Goal: Task Accomplishment & Management: Use online tool/utility

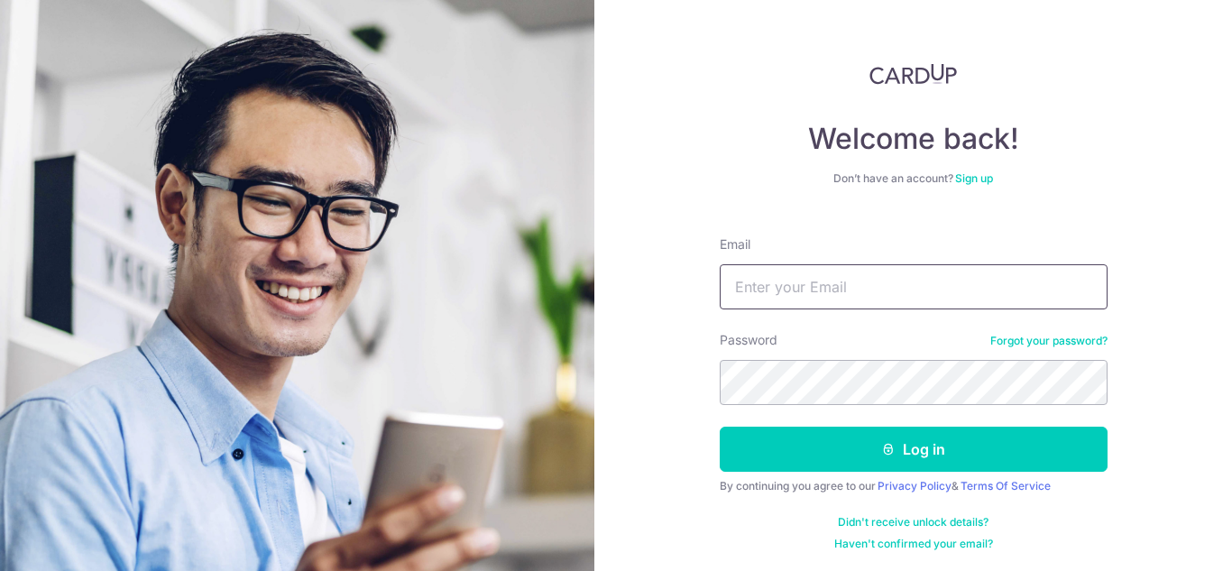
click at [855, 299] on input "Email" at bounding box center [914, 286] width 388 height 45
type input "[EMAIL_ADDRESS][DOMAIN_NAME]"
click at [720, 427] on button "Log in" at bounding box center [914, 449] width 388 height 45
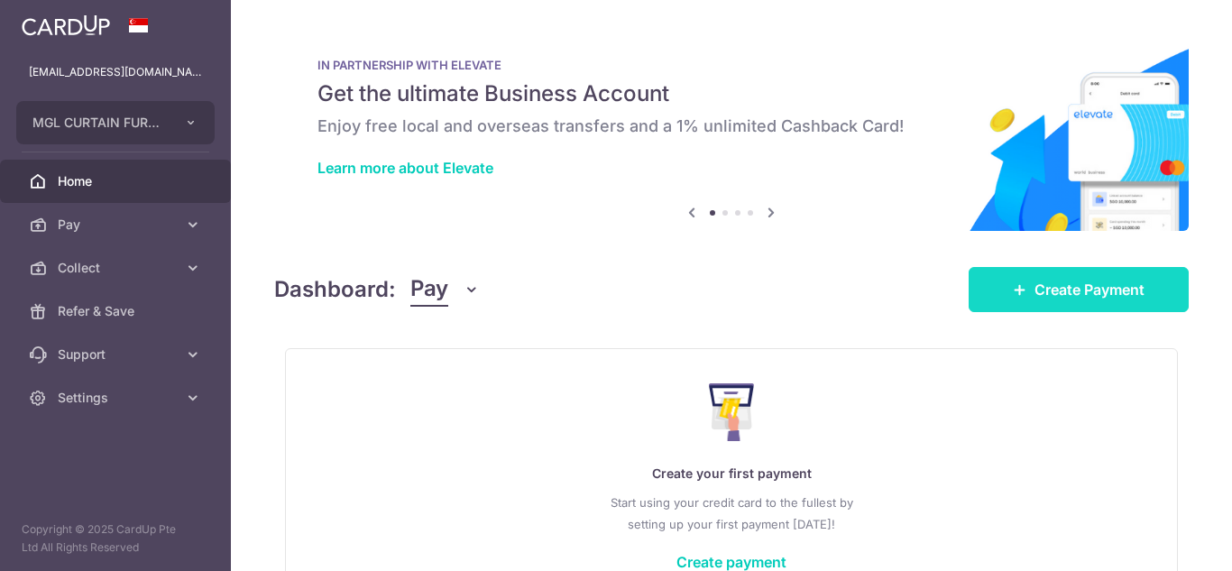
click at [1020, 299] on link "Create Payment" at bounding box center [1079, 289] width 220 height 45
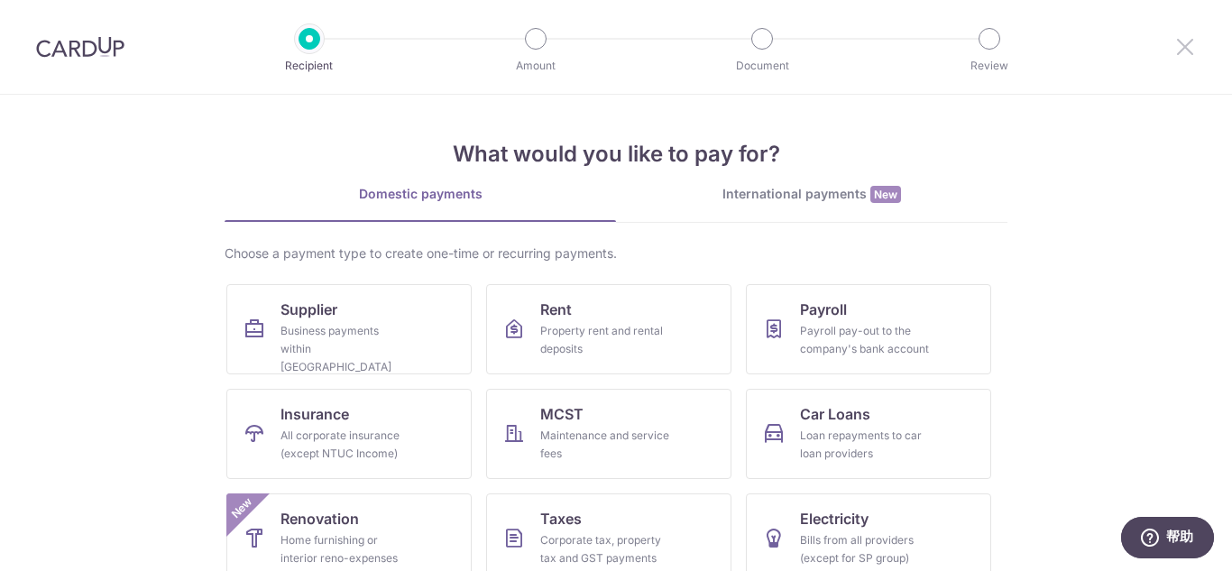
click at [1177, 56] on icon at bounding box center [1185, 46] width 22 height 23
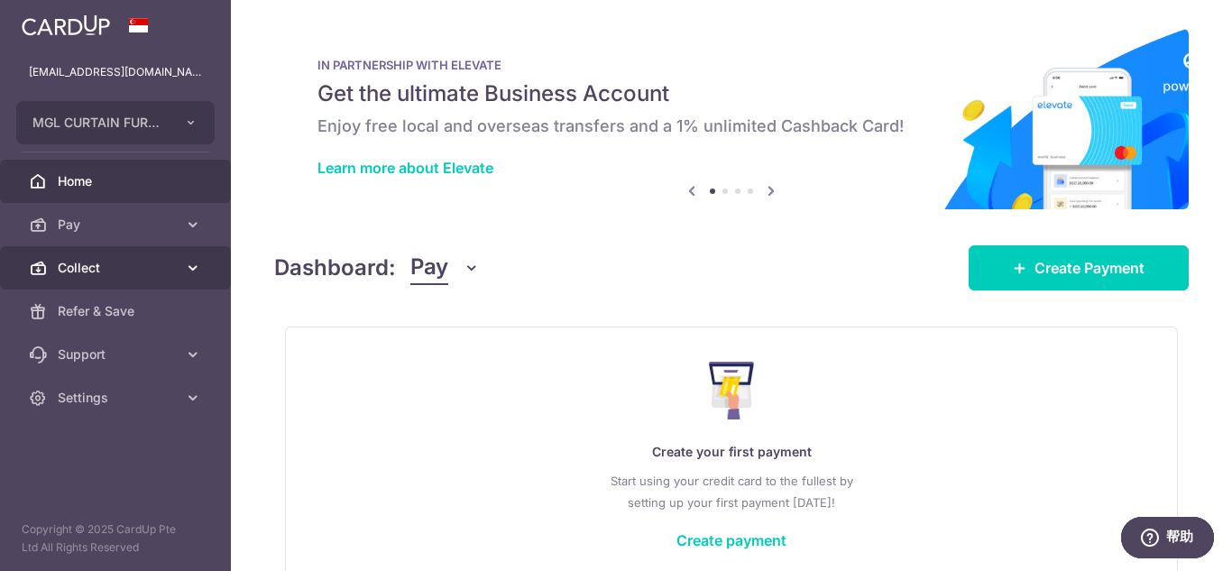
click at [81, 264] on span "Collect" at bounding box center [117, 268] width 119 height 18
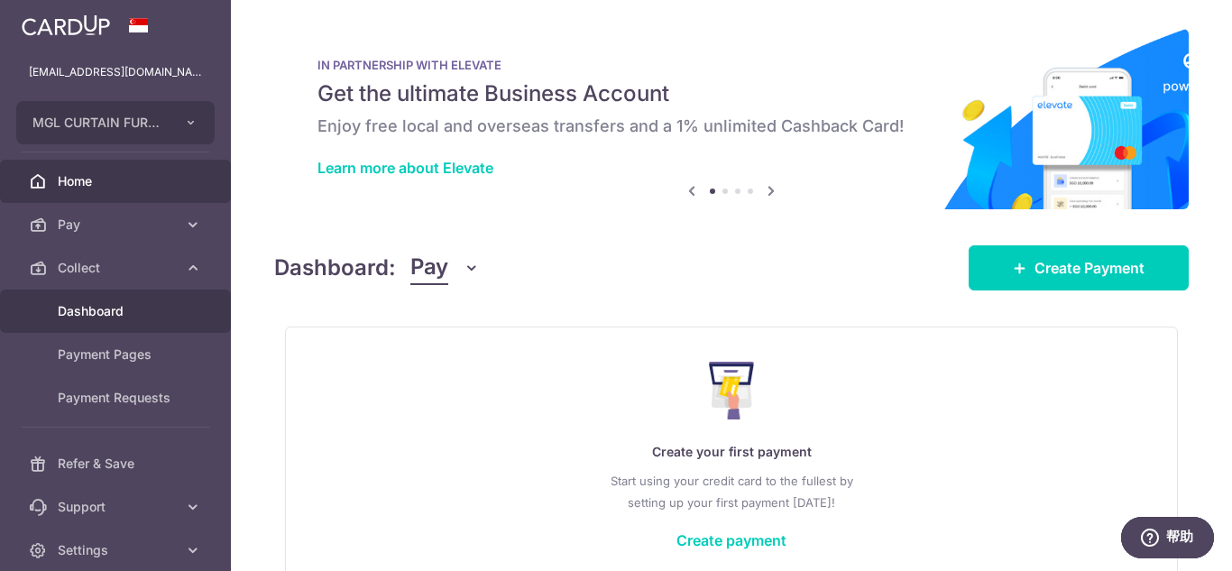
click at [97, 309] on span "Dashboard" at bounding box center [117, 311] width 119 height 18
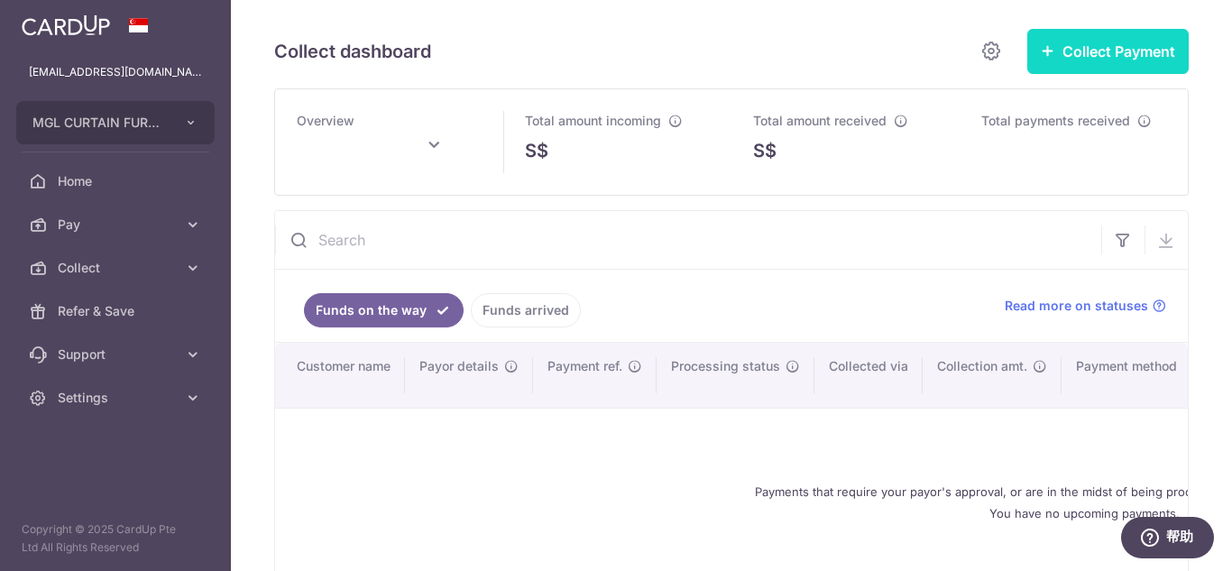
click at [1110, 51] on button "Collect Payment" at bounding box center [1107, 51] width 161 height 45
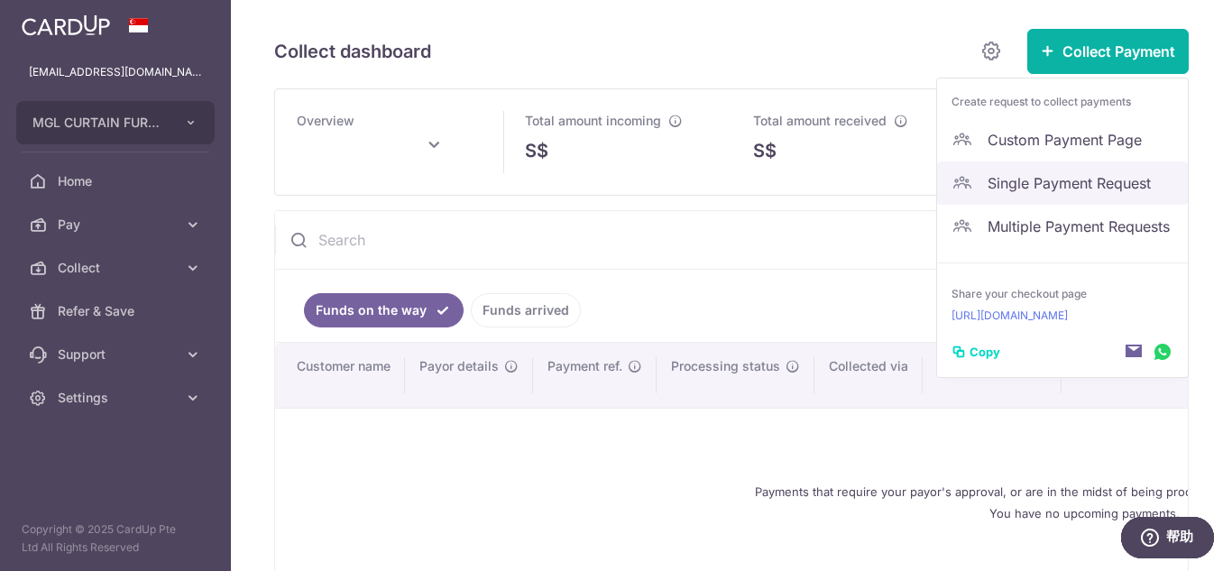
click at [1016, 184] on span "Single Payment Request" at bounding box center [1081, 183] width 186 height 22
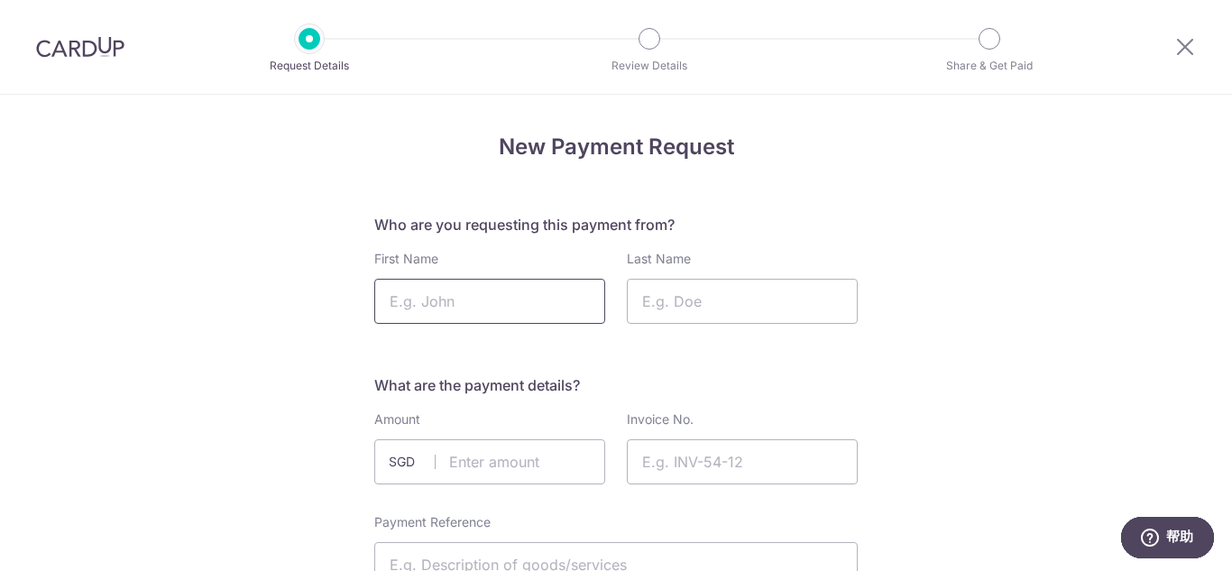
click at [471, 296] on input "First Name" at bounding box center [489, 301] width 231 height 45
type input "Corina"
click at [705, 318] on input "Last Name" at bounding box center [742, 301] width 231 height 45
type input "Ang"
click at [489, 468] on input "text" at bounding box center [489, 461] width 231 height 45
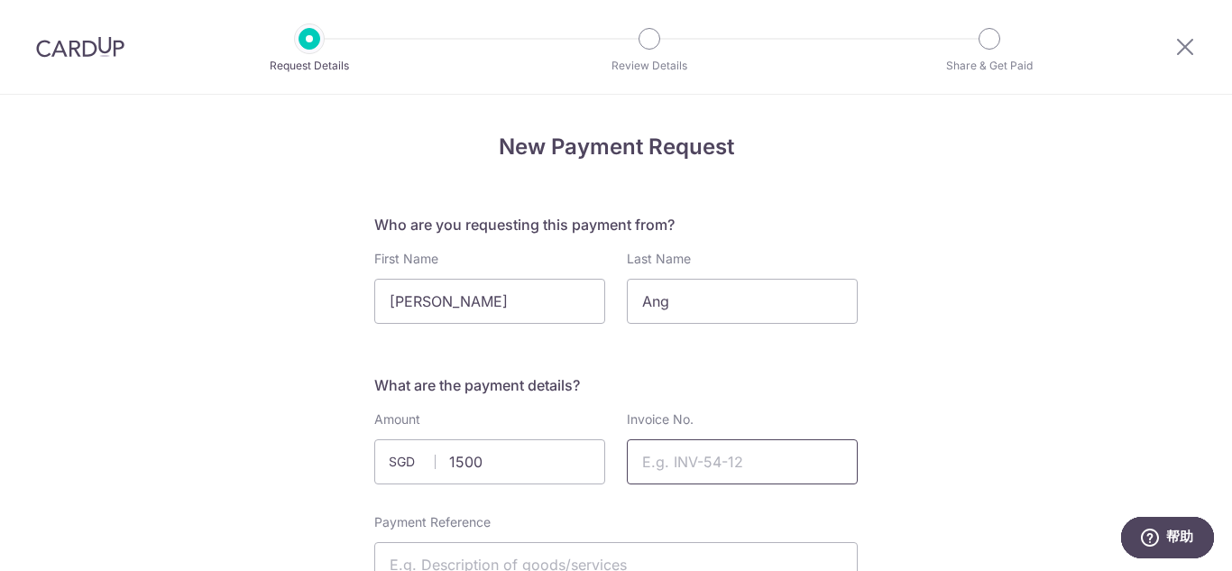
type input "1500.00"
click at [670, 457] on input "Invoice No." at bounding box center [742, 461] width 231 height 45
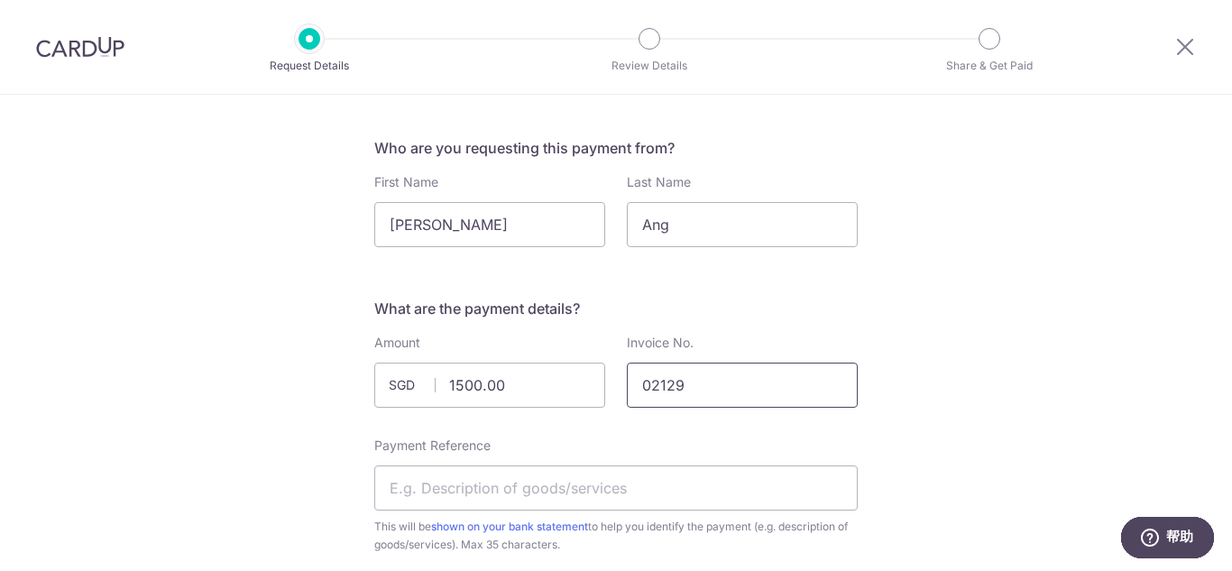
scroll to position [271, 0]
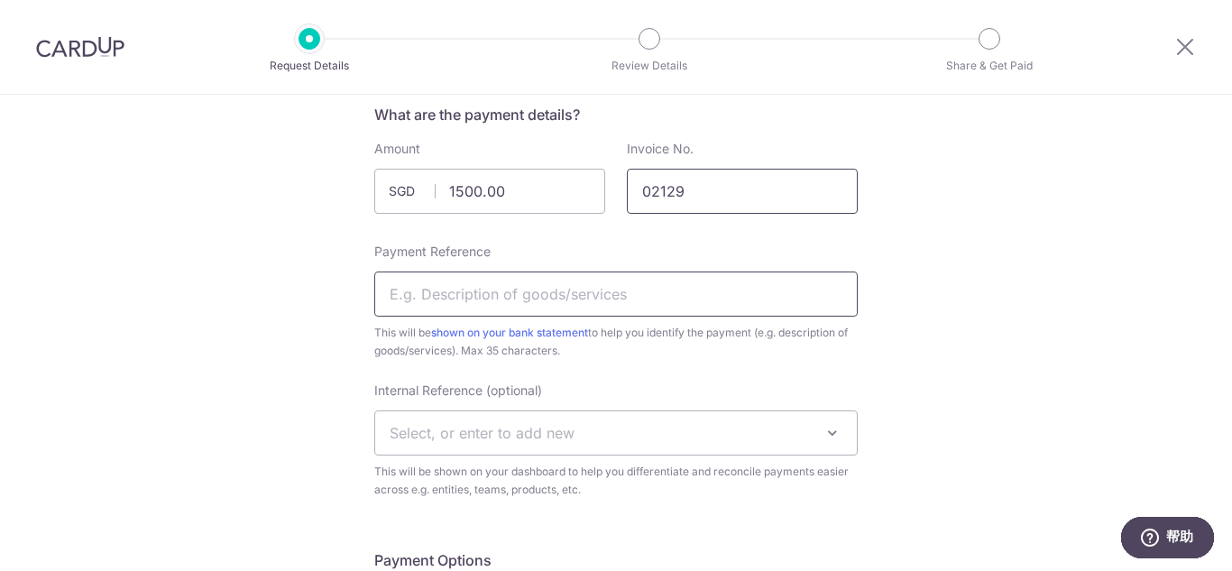
type input "02129"
click at [568, 277] on input "Payment Reference" at bounding box center [615, 293] width 483 height 45
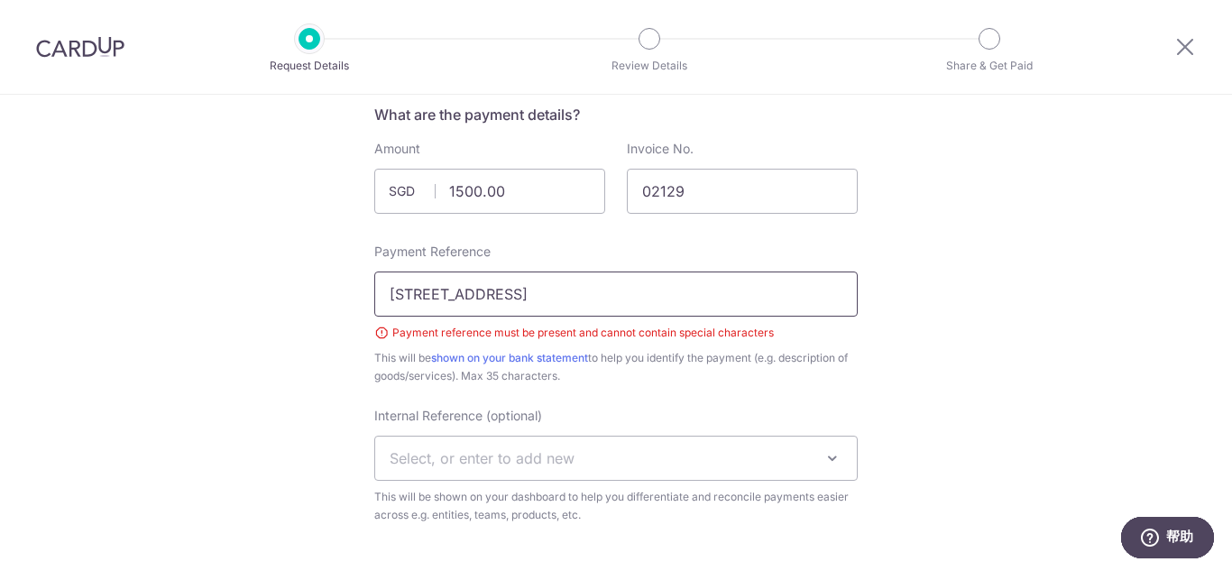
click at [538, 288] on input "963C Tampines St 96 #02-650" at bounding box center [615, 293] width 483 height 45
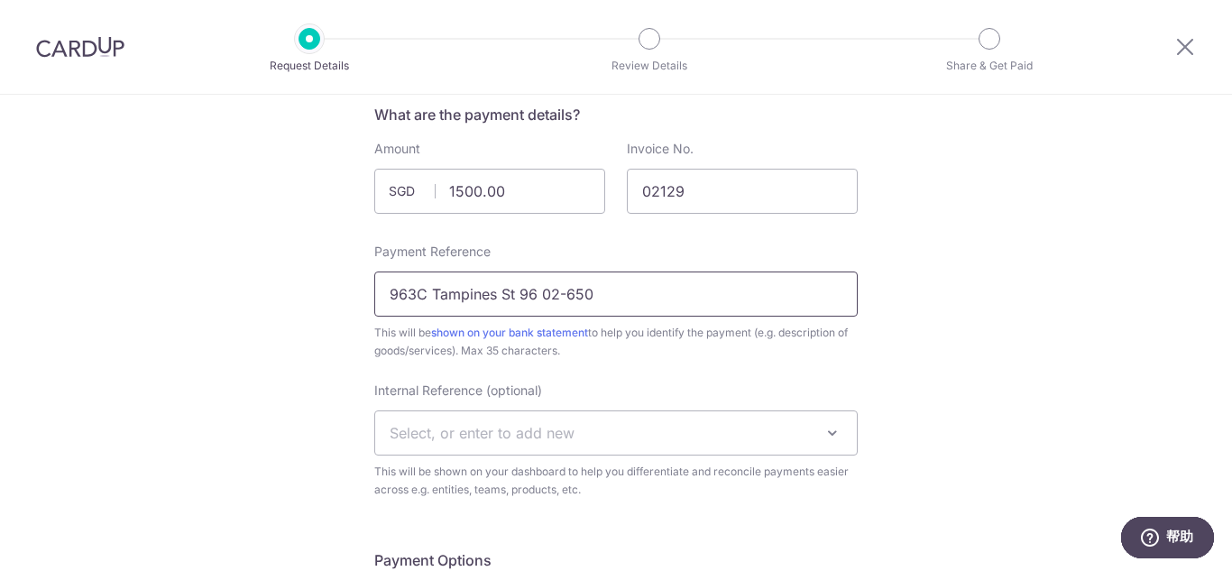
type input "963C Tampines St 96 02-650"
click at [539, 429] on span "Select, or enter to add new" at bounding box center [482, 433] width 185 height 18
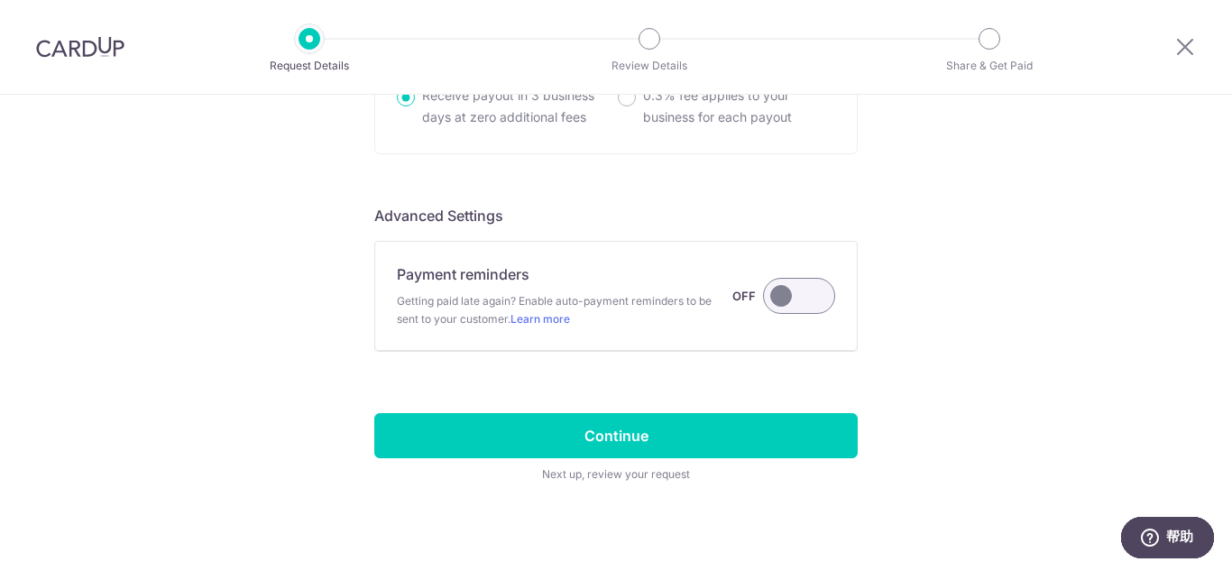
scroll to position [1329, 0]
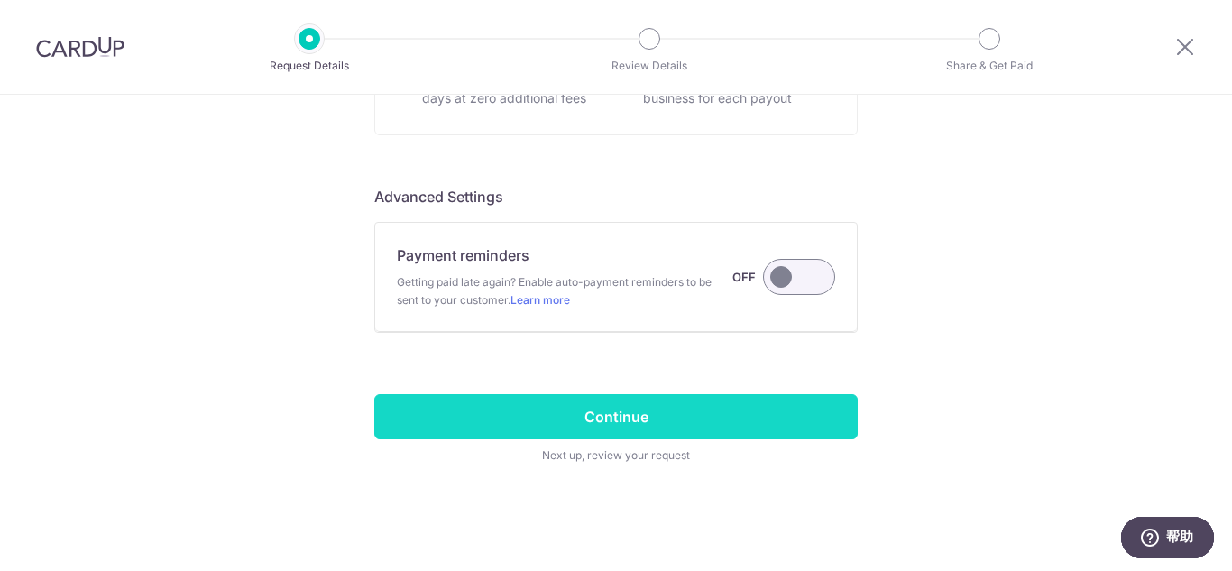
click at [621, 423] on input "Continue" at bounding box center [615, 416] width 483 height 45
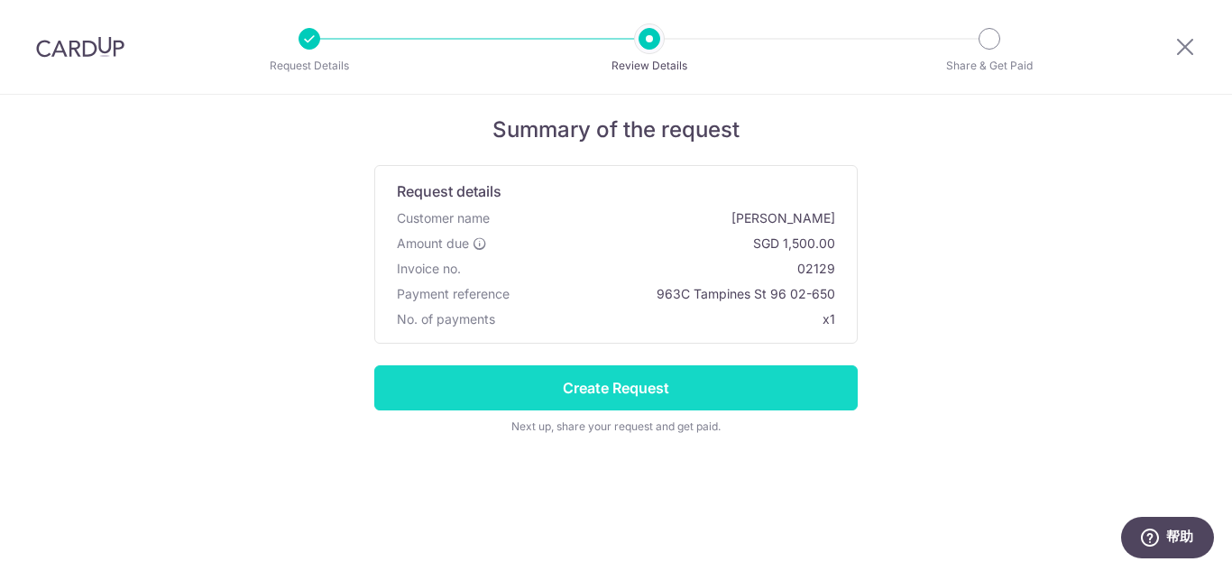
click at [726, 389] on input "Create Request" at bounding box center [615, 387] width 483 height 45
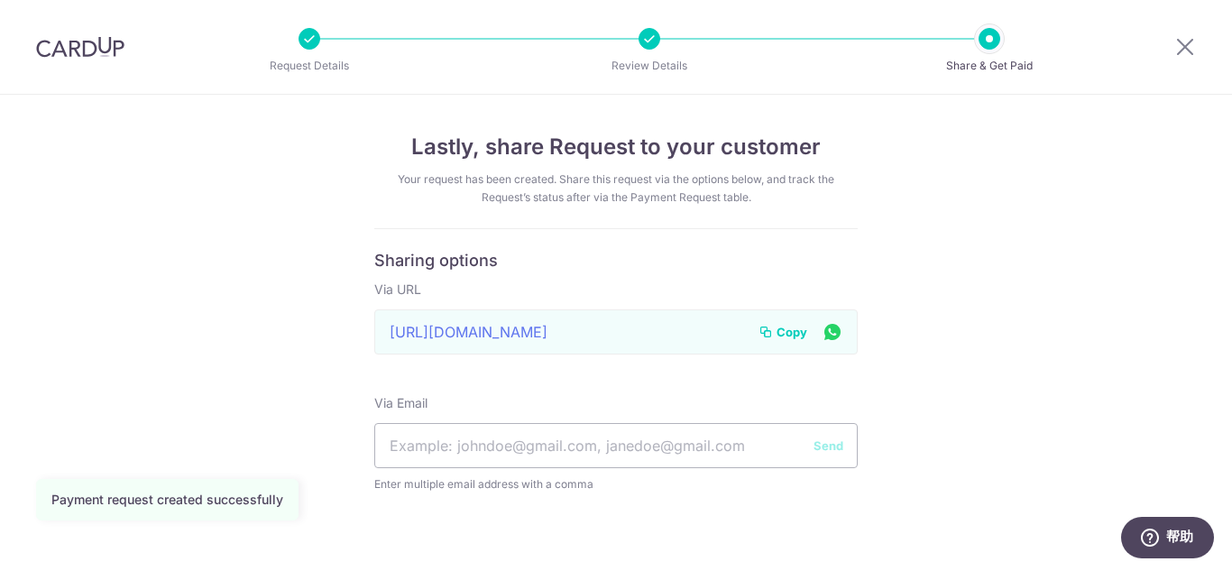
click at [793, 335] on span "Copy" at bounding box center [792, 332] width 31 height 18
